Goal: Task Accomplishment & Management: Manage account settings

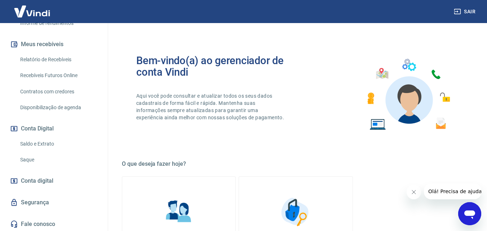
scroll to position [145, 0]
click at [44, 142] on link "Saldo e Extrato" at bounding box center [58, 143] width 82 height 15
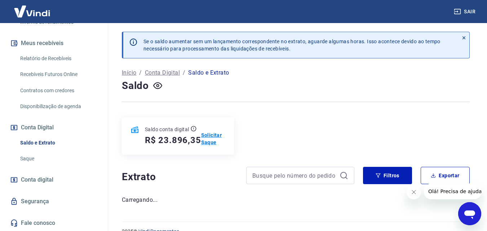
click at [207, 133] on p "Solicitar Saque" at bounding box center [213, 139] width 24 height 14
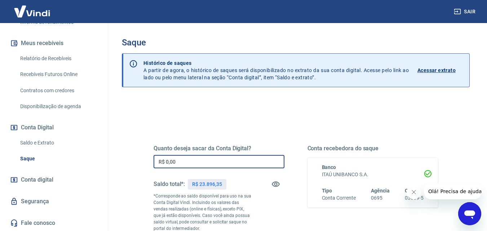
click at [195, 160] on input "R$ 0,00" at bounding box center [219, 161] width 131 height 13
type input "R$ 19.000,00"
click at [411, 191] on icon "Fechar mensagem da empresa" at bounding box center [414, 192] width 6 height 6
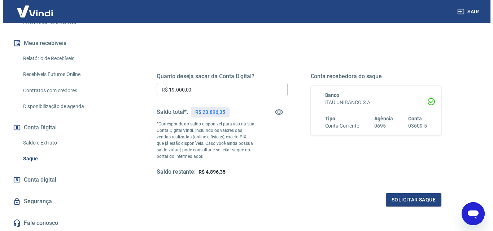
scroll to position [108, 0]
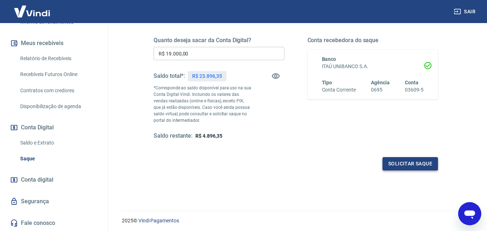
click at [418, 163] on button "Solicitar saque" at bounding box center [411, 163] width 56 height 13
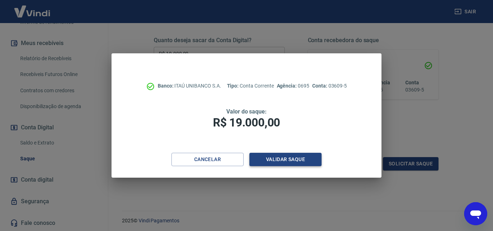
click at [280, 156] on button "Validar saque" at bounding box center [285, 159] width 72 height 13
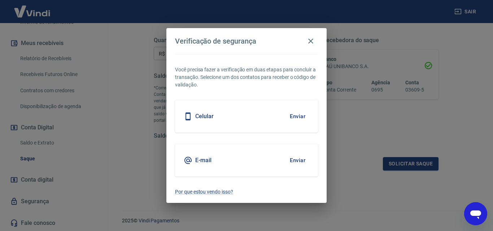
click at [293, 160] on button "Enviar" at bounding box center [297, 160] width 23 height 15
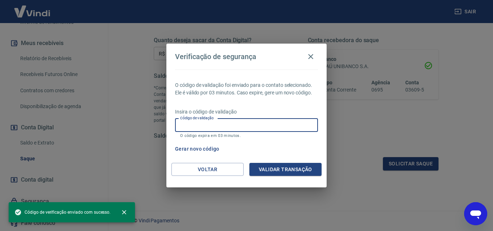
click at [219, 123] on input "Código de validação" at bounding box center [246, 125] width 143 height 13
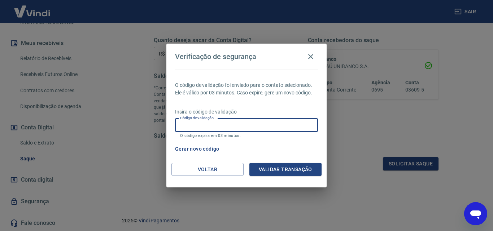
click at [208, 149] on button "Gerar novo código" at bounding box center [197, 148] width 50 height 13
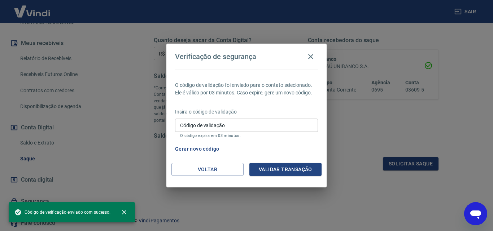
click at [261, 125] on input "Código de validação" at bounding box center [246, 125] width 143 height 13
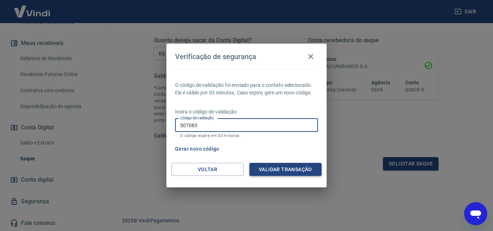
type input "507083"
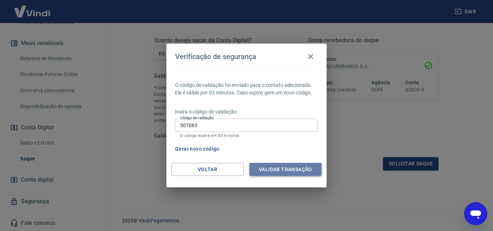
click at [293, 165] on button "Validar transação" at bounding box center [285, 169] width 72 height 13
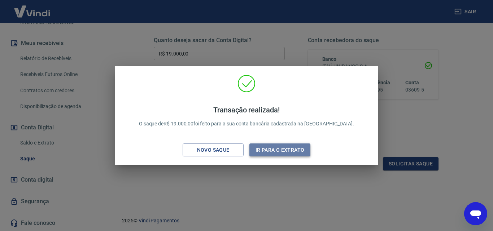
click at [281, 148] on button "Ir para o extrato" at bounding box center [279, 150] width 61 height 13
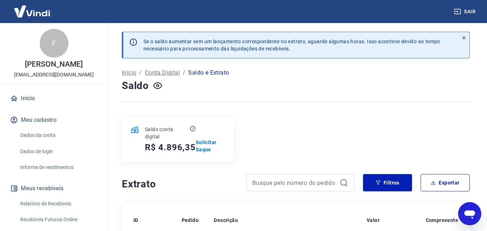
click at [24, 99] on link "Início" at bounding box center [54, 99] width 91 height 16
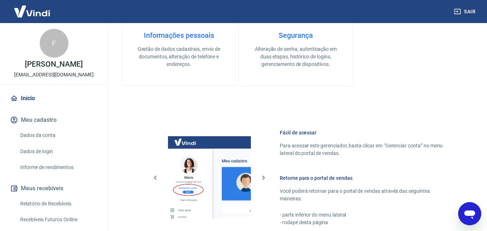
scroll to position [361, 0]
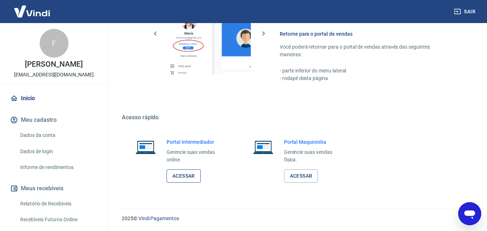
click at [182, 177] on link "Acessar" at bounding box center [184, 175] width 34 height 13
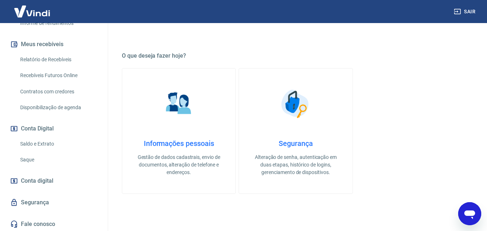
scroll to position [145, 0]
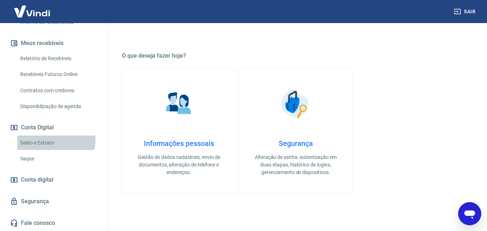
click at [46, 139] on link "Saldo e Extrato" at bounding box center [58, 143] width 82 height 15
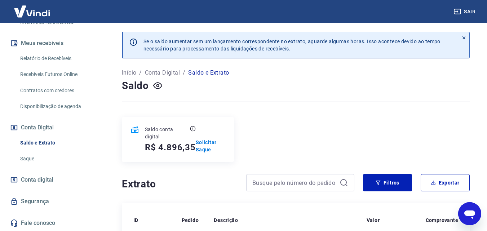
drag, startPoint x: 469, startPoint y: 9, endPoint x: 439, endPoint y: 0, distance: 31.7
click at [469, 9] on button "Sair" at bounding box center [466, 11] width 26 height 13
